Goal: Check status: Check status

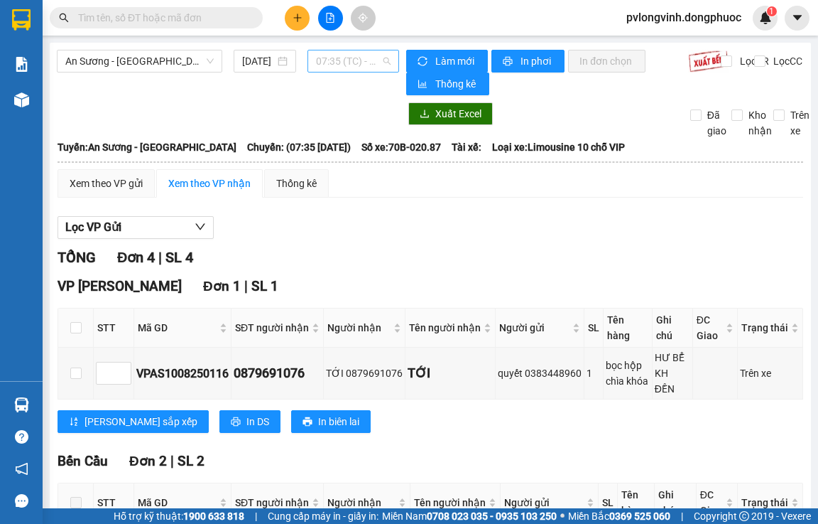
click at [328, 62] on span "07:35 (TC) - 70B-020.87" at bounding box center [353, 60] width 75 height 21
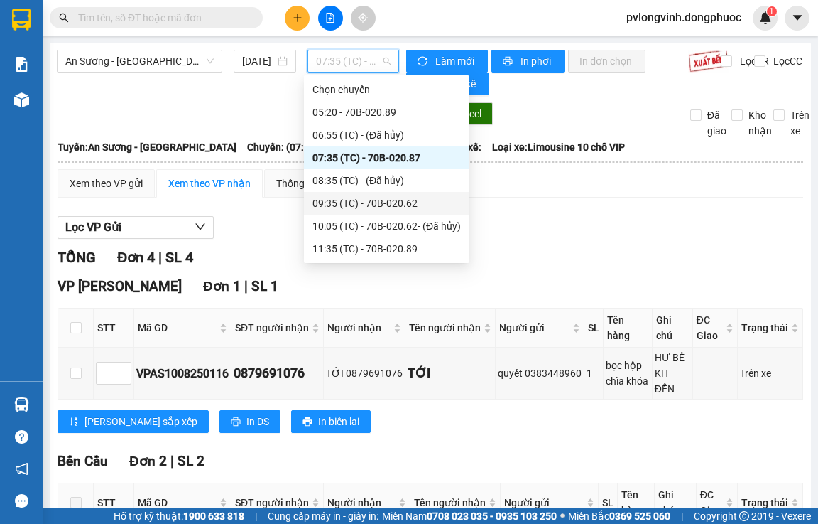
click at [399, 198] on div "09:35 (TC) - 70B-020.62" at bounding box center [387, 203] width 148 height 16
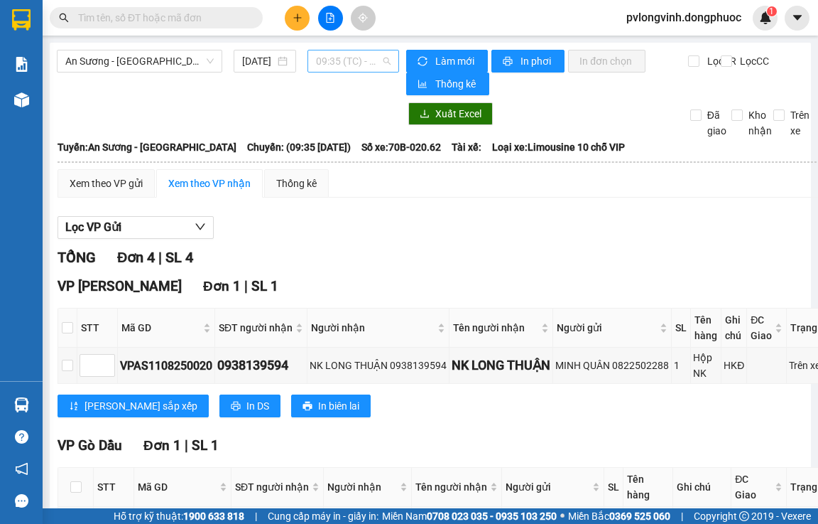
click at [335, 65] on span "09:35 (TC) - 70B-020.62" at bounding box center [353, 60] width 75 height 21
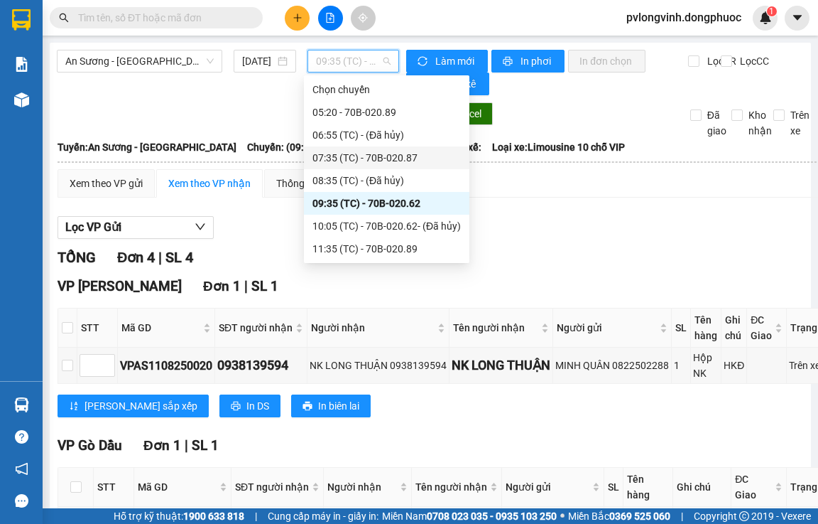
click at [399, 151] on div "07:35 (TC) - 70B-020.87" at bounding box center [387, 158] width 148 height 16
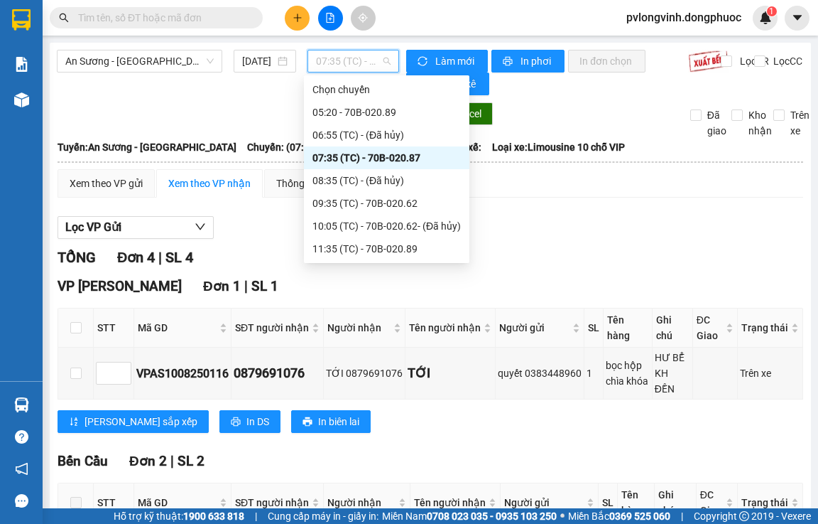
click at [362, 61] on span "07:35 (TC) - 70B-020.87" at bounding box center [353, 60] width 75 height 21
click at [398, 202] on div "09:35 (TC) - 70B-020.62" at bounding box center [387, 203] width 148 height 16
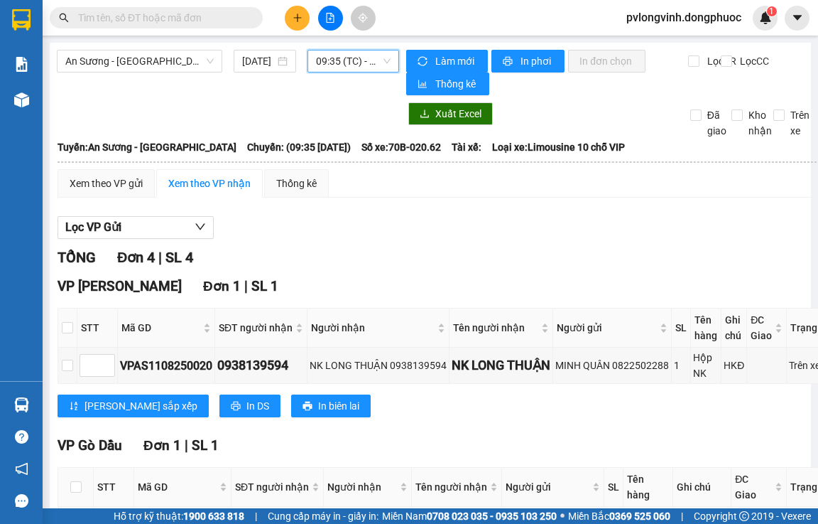
click at [346, 70] on div "An Sương - [GEOGRAPHIC_DATA] [DATE] 09:35 09:35 (TC) - 70B-020.62" at bounding box center [228, 72] width 342 height 45
click at [346, 65] on span "09:35 (TC) - 70B-020.62" at bounding box center [353, 60] width 75 height 21
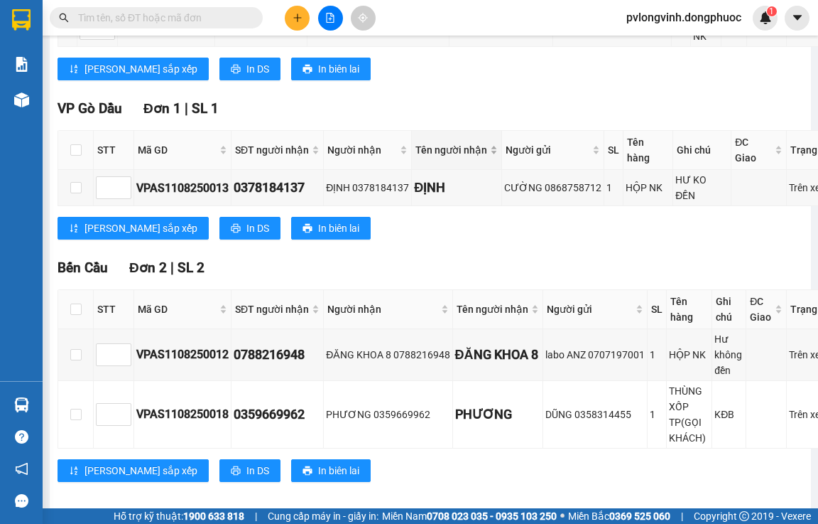
scroll to position [124, 0]
